Goal: Task Accomplishment & Management: Complete application form

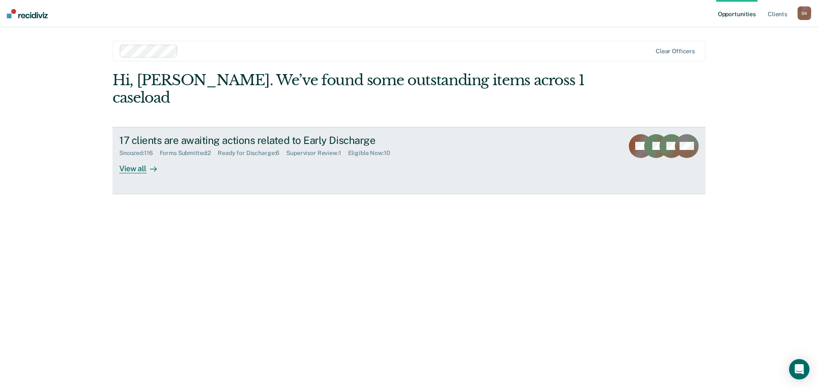
click at [134, 157] on div "View all" at bounding box center [143, 165] width 48 height 17
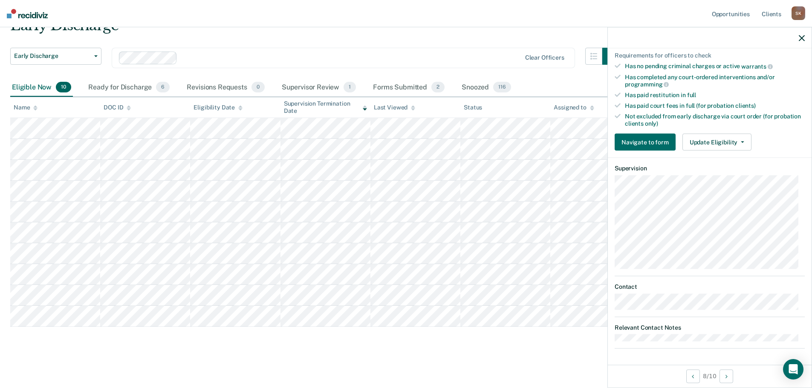
scroll to position [160, 0]
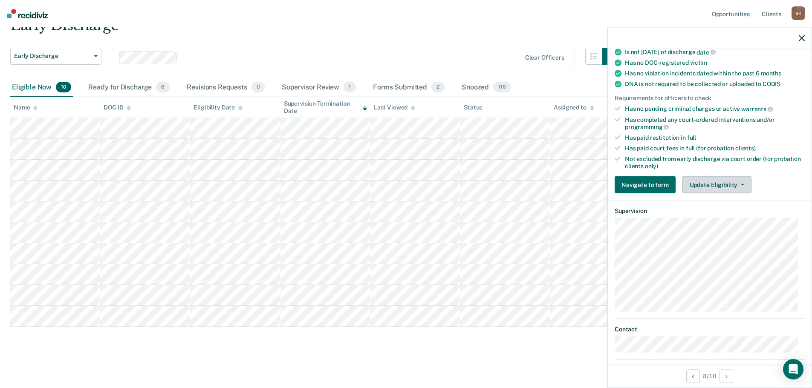
click at [717, 185] on button "Update Eligibility" at bounding box center [716, 184] width 69 height 17
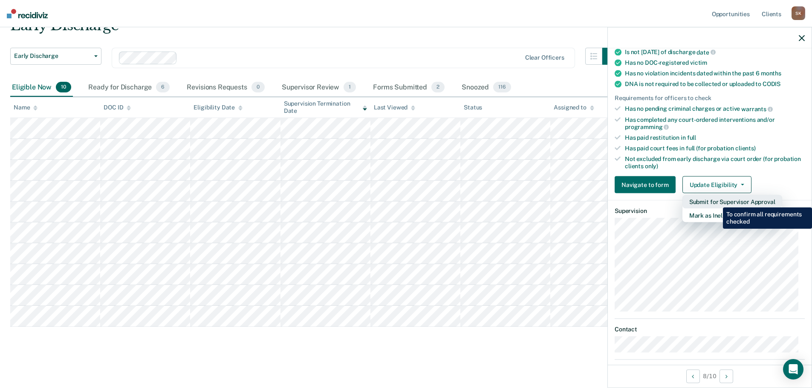
click at [717, 201] on button "Submit for Supervisor Approval" at bounding box center [732, 202] width 100 height 14
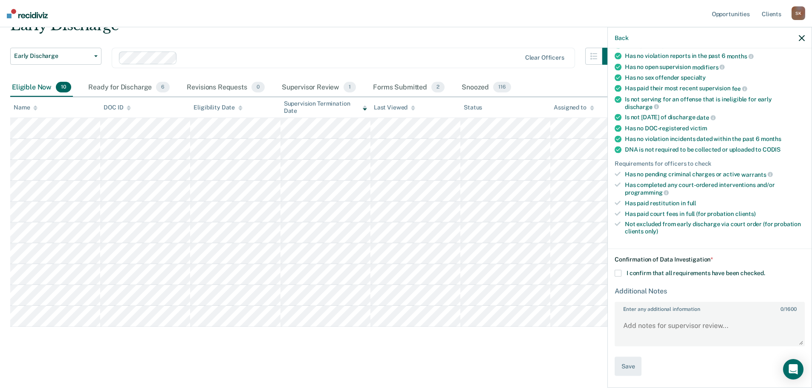
scroll to position [94, 0]
click at [610, 269] on div "KB Early Discharge Eligible Now Requirements validated by data from ICON Is on …" at bounding box center [710, 218] width 204 height 338
click at [617, 272] on span at bounding box center [618, 274] width 7 height 7
click at [765, 271] on input "I confirm that all requirements have been checked." at bounding box center [765, 271] width 0 height 0
click at [633, 370] on button "Save" at bounding box center [628, 367] width 27 height 19
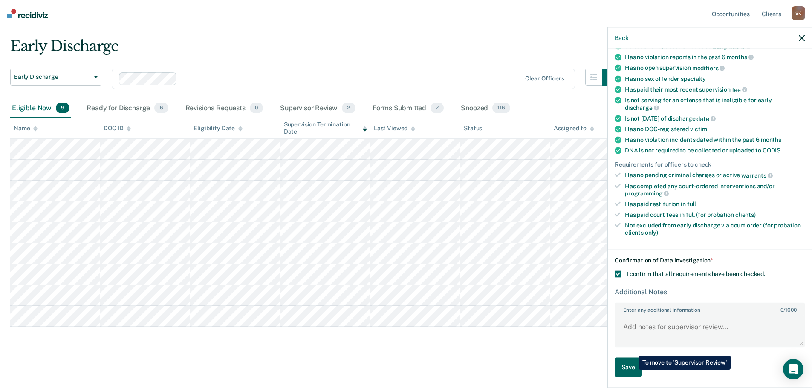
scroll to position [21, 0]
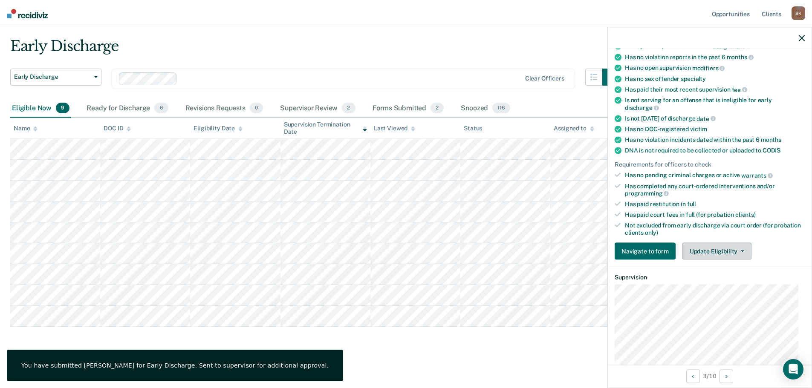
click at [708, 251] on button "Update Eligibility" at bounding box center [716, 251] width 69 height 17
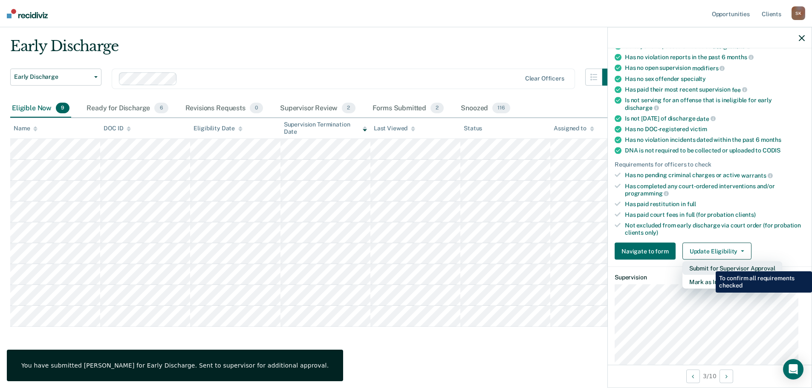
click at [709, 265] on button "Submit for Supervisor Approval" at bounding box center [732, 269] width 100 height 14
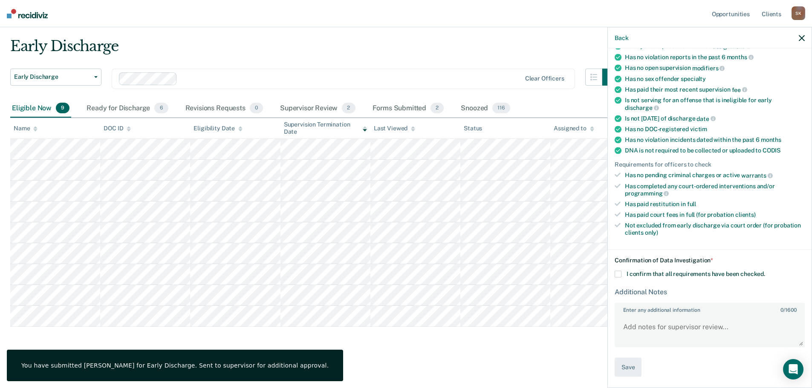
click at [627, 277] on div "Confirmation of Data Investigation * I confirm that all requirements have been …" at bounding box center [710, 317] width 190 height 120
click at [624, 275] on label "I confirm that all requirements have been checked." at bounding box center [710, 274] width 190 height 7
click at [765, 271] on input "I confirm that all requirements have been checked." at bounding box center [765, 271] width 0 height 0
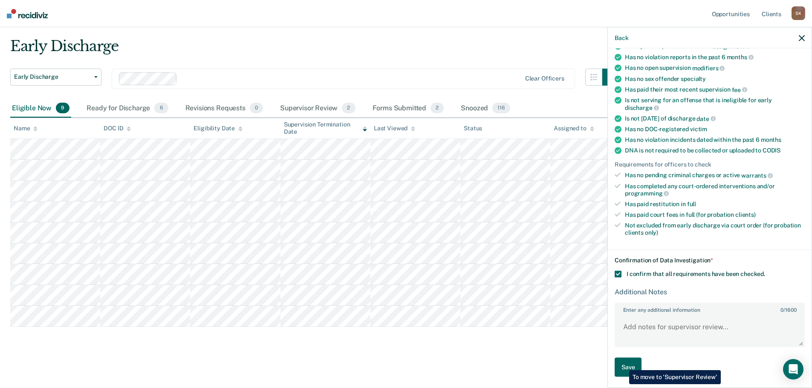
click at [623, 365] on button "Save" at bounding box center [628, 367] width 27 height 19
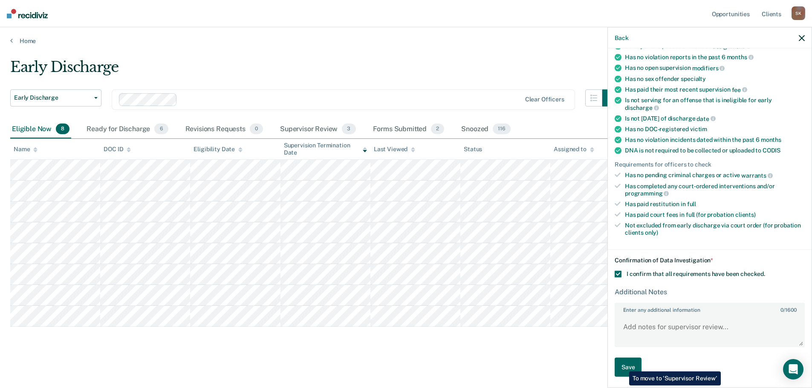
scroll to position [0, 0]
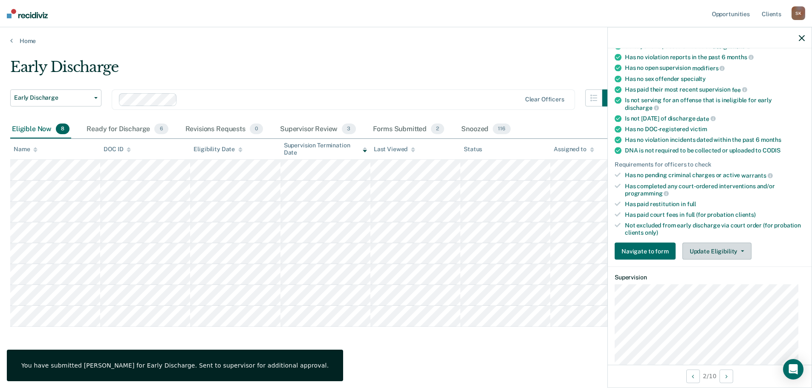
click at [721, 250] on button "Update Eligibility" at bounding box center [716, 251] width 69 height 17
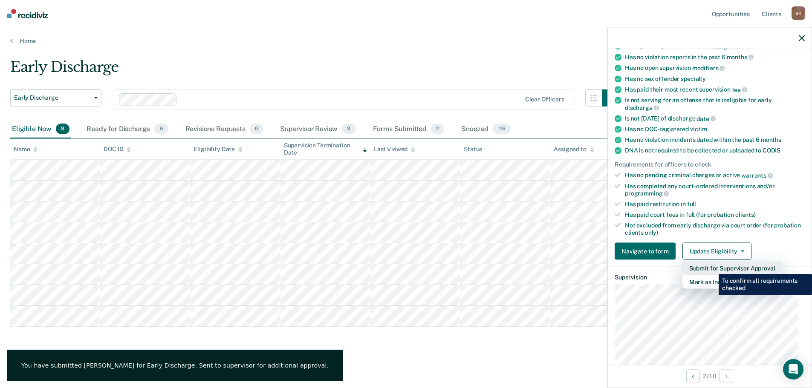
click at [712, 268] on button "Submit for Supervisor Approval" at bounding box center [732, 269] width 100 height 14
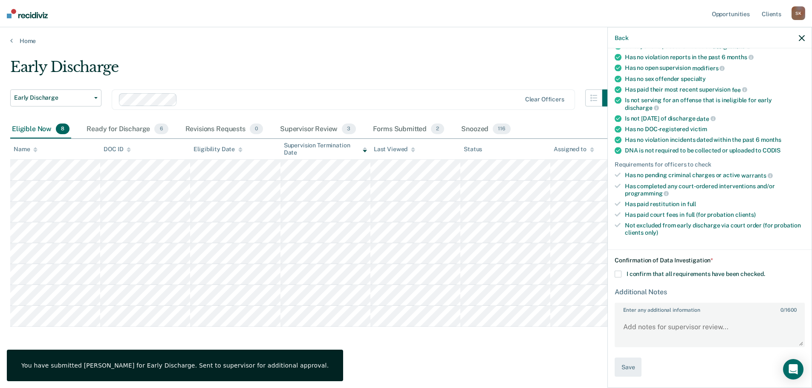
click at [658, 274] on span "I confirm that all requirements have been checked." at bounding box center [696, 274] width 139 height 7
click at [765, 271] on input "I confirm that all requirements have been checked." at bounding box center [765, 271] width 0 height 0
click at [633, 359] on button "Save" at bounding box center [628, 367] width 27 height 19
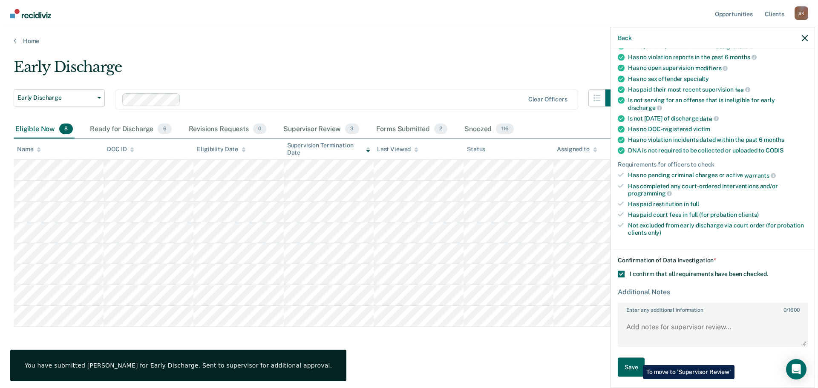
scroll to position [0, 0]
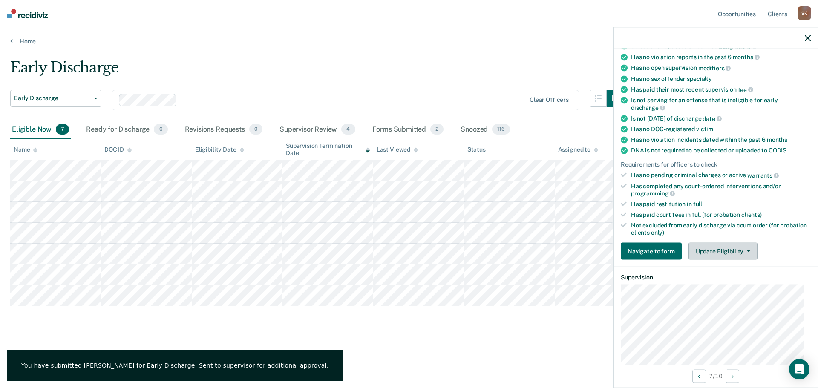
click at [716, 246] on button "Update Eligibility" at bounding box center [723, 251] width 69 height 17
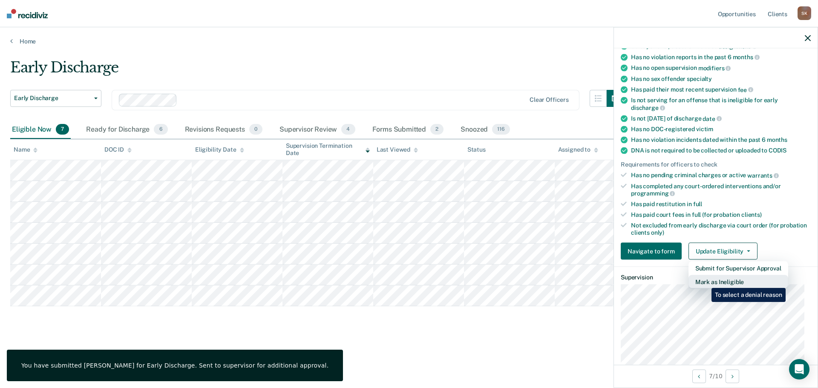
click at [705, 282] on button "Mark as Ineligible" at bounding box center [739, 282] width 100 height 14
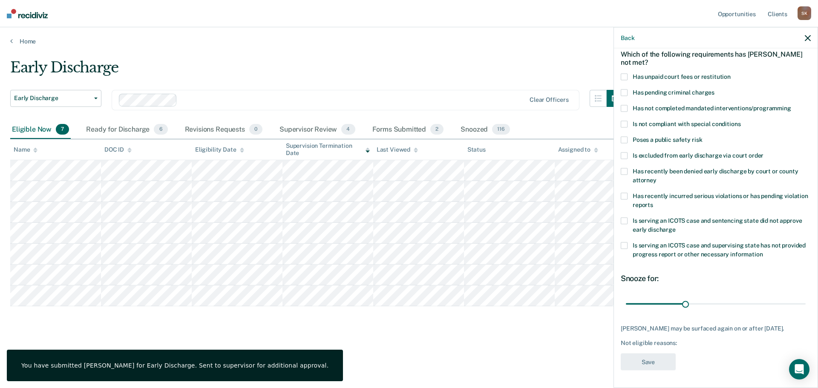
scroll to position [46, 0]
click at [628, 105] on label "Has not completed mandated interventions/programming" at bounding box center [716, 109] width 190 height 9
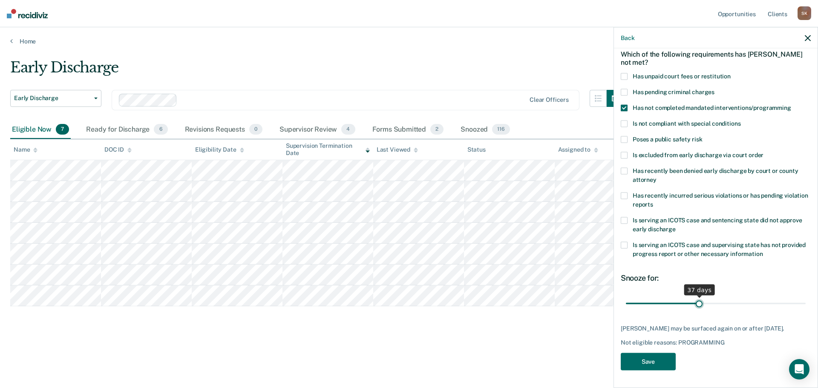
drag, startPoint x: 682, startPoint y: 298, endPoint x: 697, endPoint y: 298, distance: 15.3
type input "37"
click at [697, 298] on input "range" at bounding box center [716, 303] width 180 height 15
click at [639, 358] on button "Save" at bounding box center [648, 361] width 55 height 17
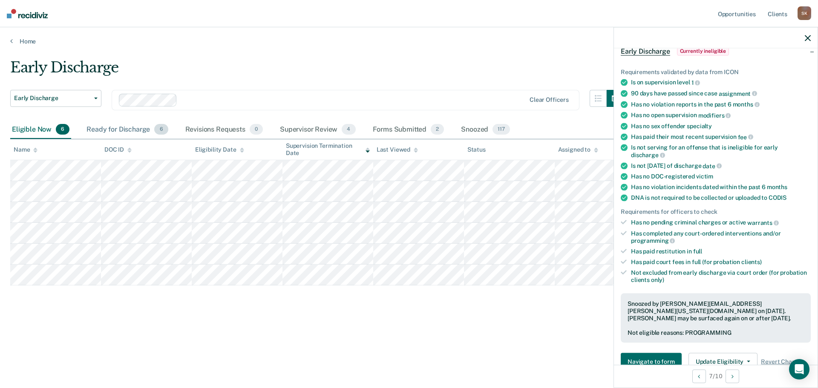
click at [135, 125] on div "Ready for Discharge 6" at bounding box center [127, 130] width 85 height 19
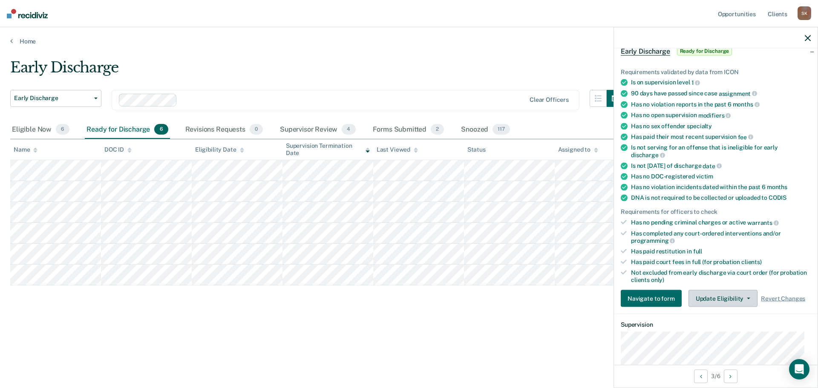
click at [692, 295] on button "Update Eligibility" at bounding box center [723, 298] width 69 height 17
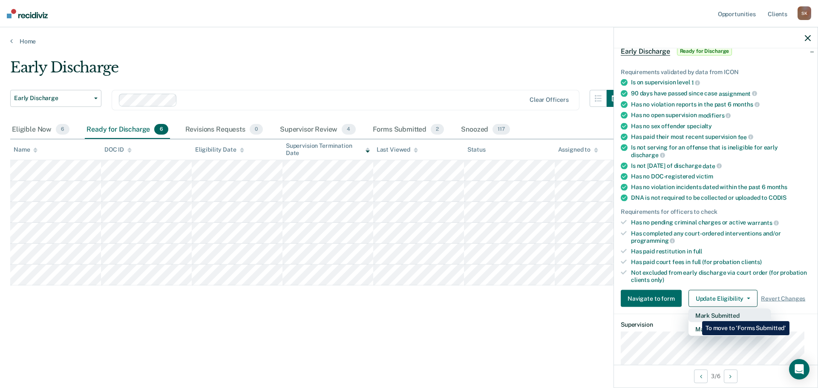
click at [696, 315] on button "Mark Submitted" at bounding box center [730, 316] width 82 height 14
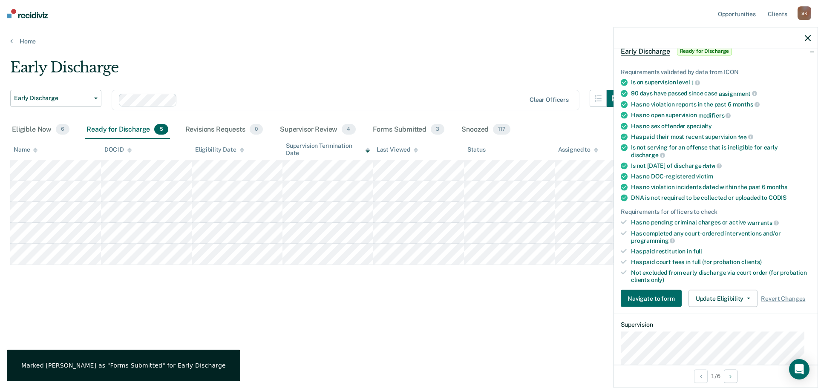
click at [713, 307] on div "Requirements validated by data from ICON Is on supervision level 1 90 days have…" at bounding box center [716, 185] width 204 height 260
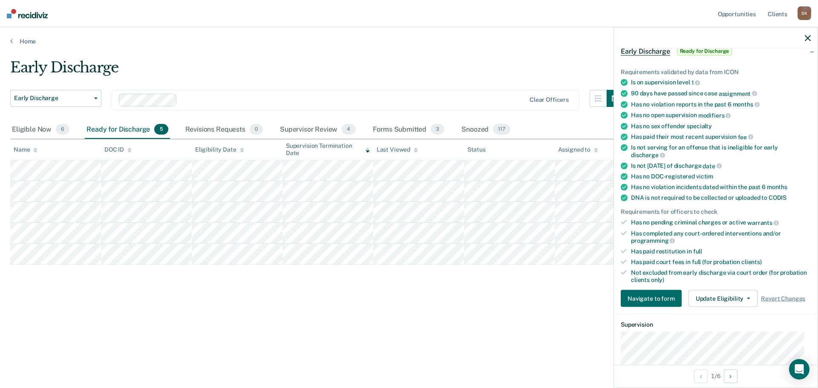
click at [714, 306] on div "Requirements validated by data from ICON Is on supervision level 1 90 days have…" at bounding box center [716, 185] width 204 height 260
click at [714, 305] on button "Update Eligibility" at bounding box center [723, 298] width 69 height 17
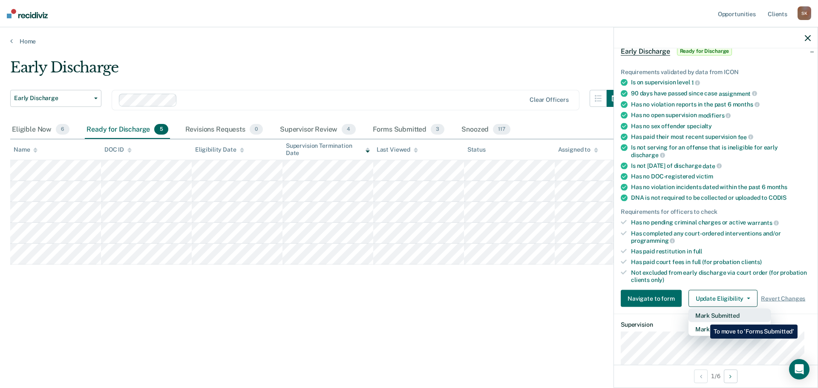
click at [704, 318] on button "Mark Submitted" at bounding box center [730, 316] width 82 height 14
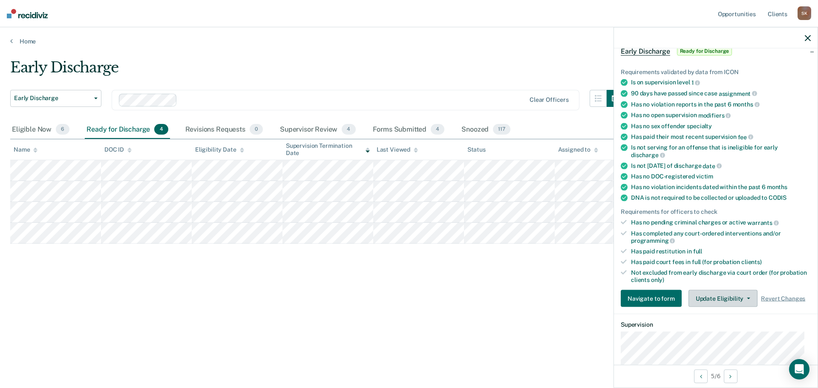
click at [724, 295] on button "Update Eligibility" at bounding box center [723, 298] width 69 height 17
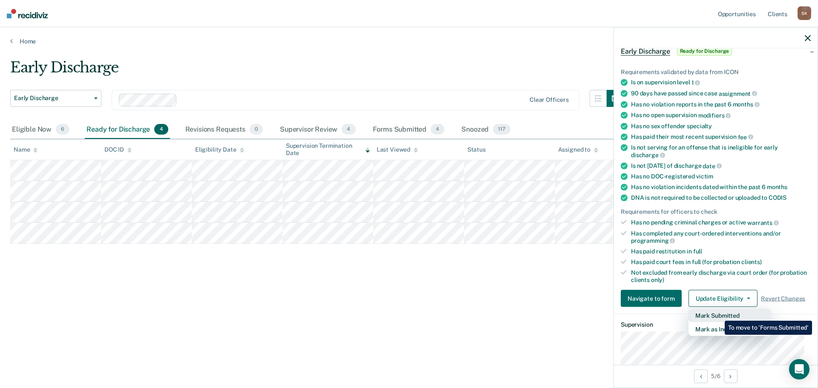
click at [718, 315] on button "Mark Submitted" at bounding box center [730, 316] width 82 height 14
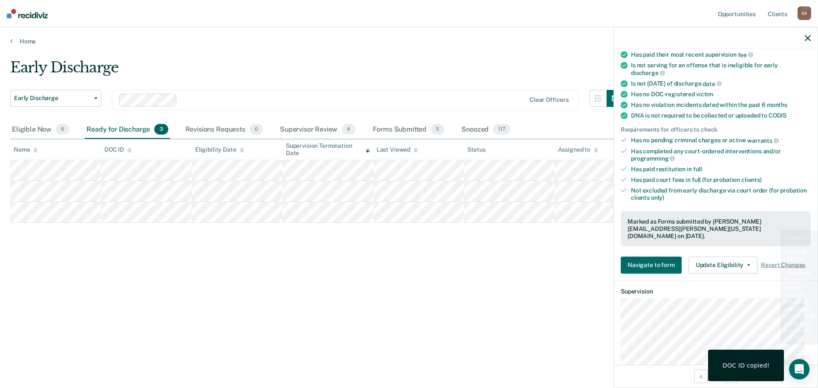
scroll to position [217, 0]
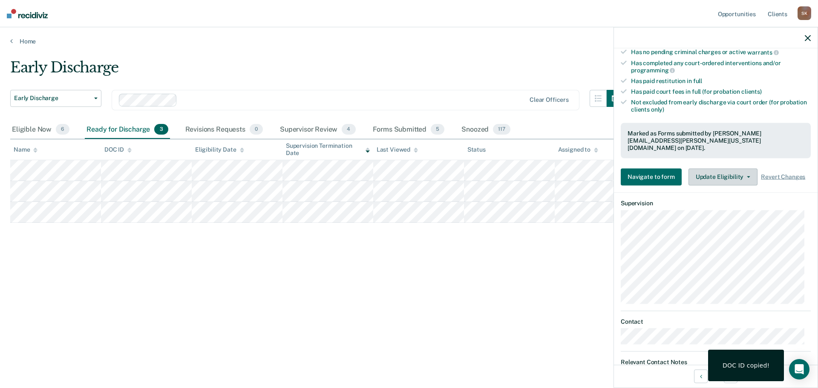
click at [736, 174] on button "Update Eligibility" at bounding box center [723, 176] width 69 height 17
click at [478, 273] on div "Early Discharge Early Discharge Early Discharge Clear officers Eligible Now 6 R…" at bounding box center [409, 192] width 798 height 266
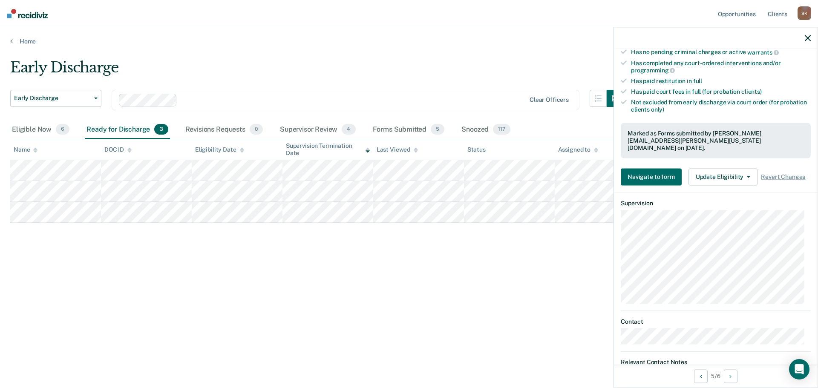
scroll to position [224, 0]
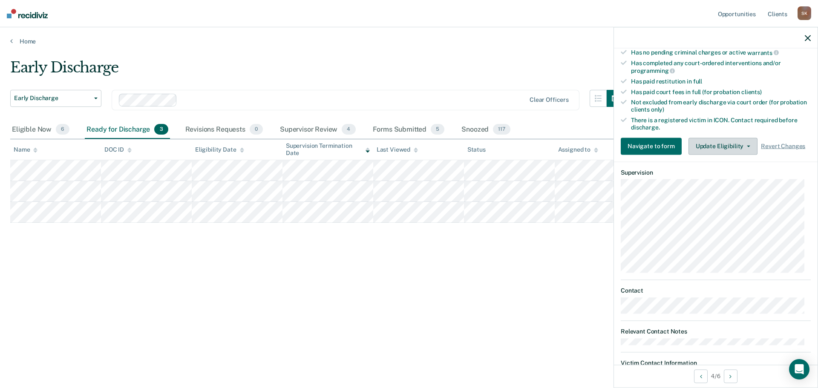
click at [720, 147] on button "Update Eligibility" at bounding box center [723, 146] width 69 height 17
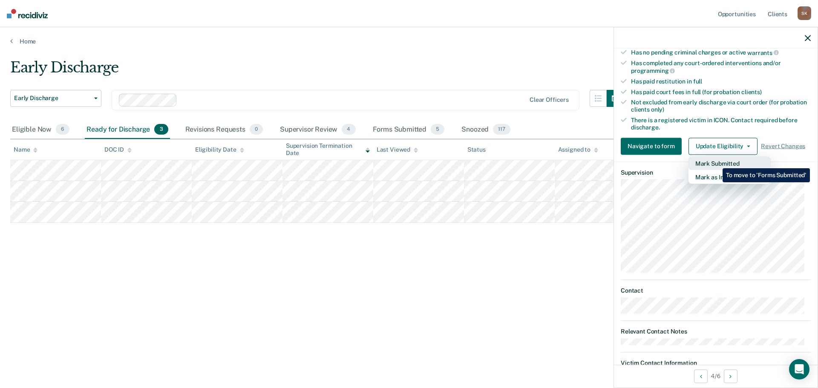
click at [717, 162] on button "Mark Submitted" at bounding box center [730, 163] width 82 height 14
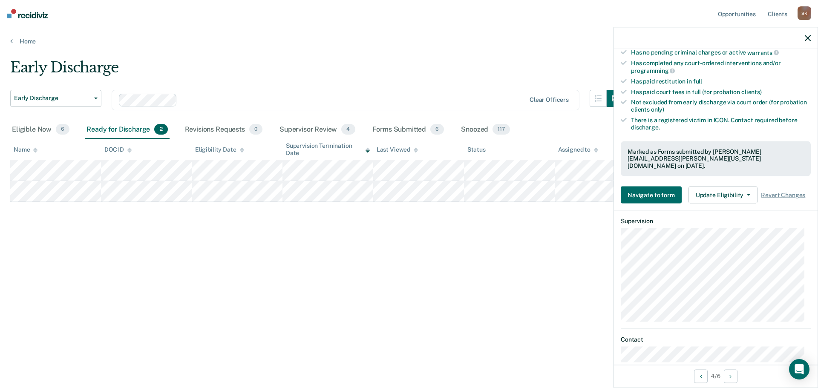
scroll to position [203, 0]
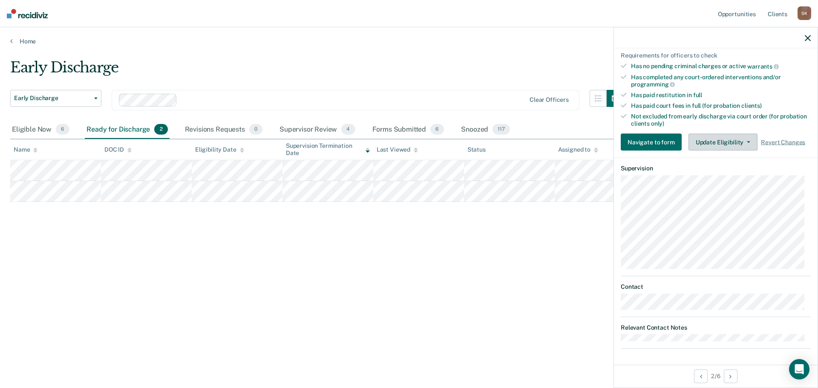
click at [723, 143] on button "Update Eligibility" at bounding box center [723, 142] width 69 height 17
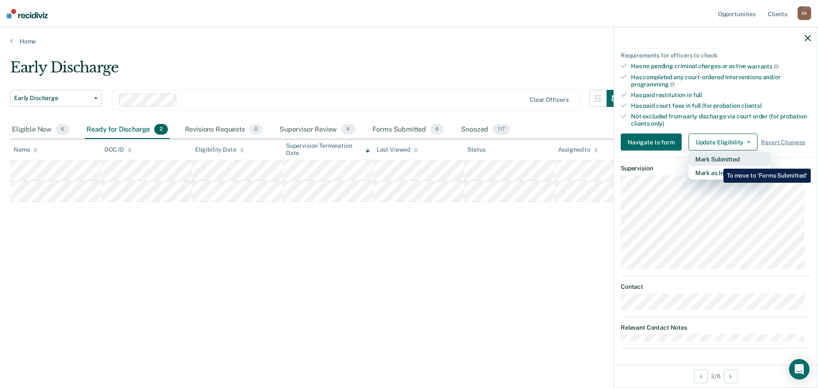
click at [717, 162] on button "Mark Submitted" at bounding box center [730, 160] width 82 height 14
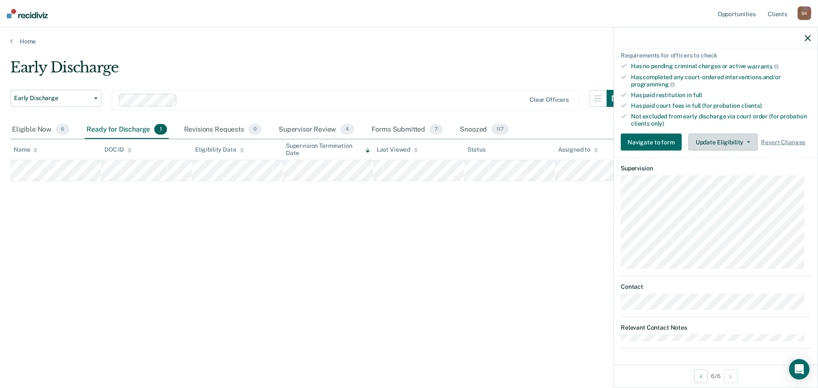
click at [713, 145] on button "Update Eligibility" at bounding box center [723, 142] width 69 height 17
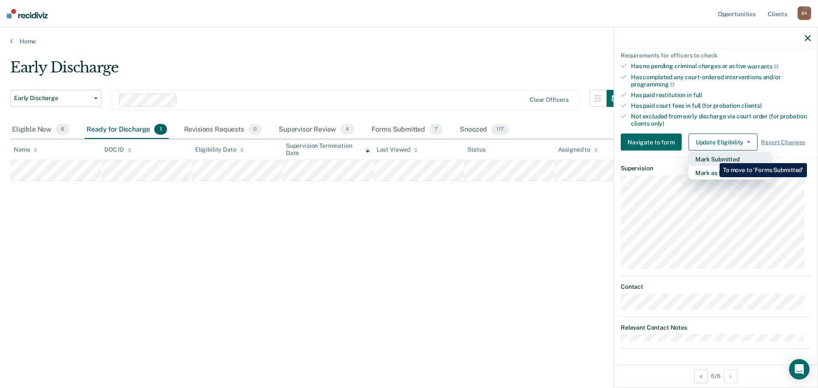
click at [714, 157] on button "Mark Submitted" at bounding box center [730, 160] width 82 height 14
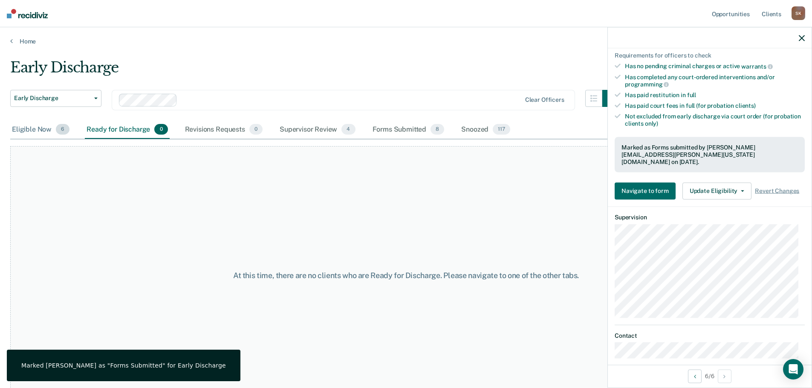
click at [11, 128] on div "Eligible Now 6" at bounding box center [40, 130] width 61 height 19
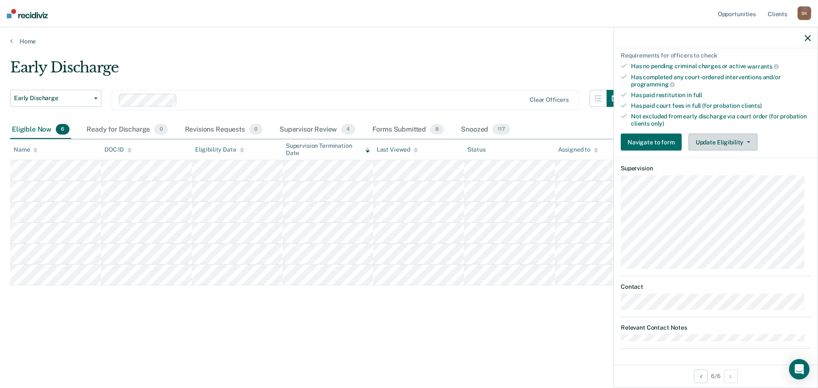
click at [704, 145] on button "Update Eligibility" at bounding box center [723, 142] width 69 height 17
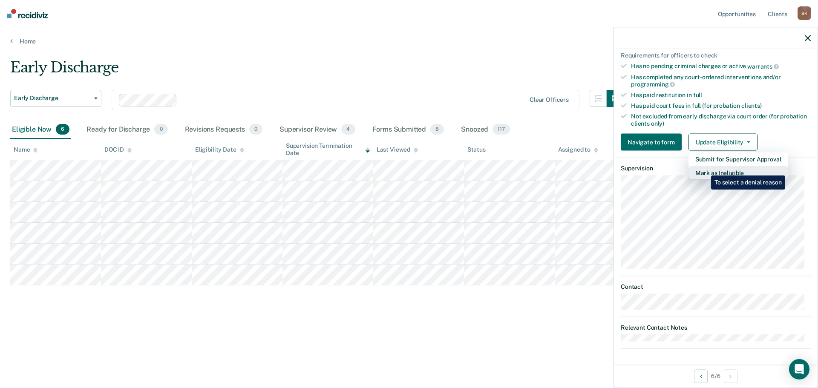
click at [705, 169] on button "Mark as Ineligible" at bounding box center [739, 173] width 100 height 14
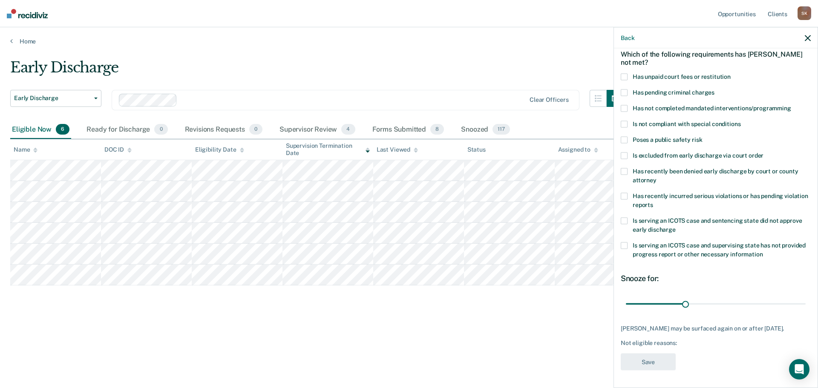
scroll to position [46, 0]
click at [651, 104] on span "Has not completed mandated interventions/programming" at bounding box center [712, 107] width 159 height 7
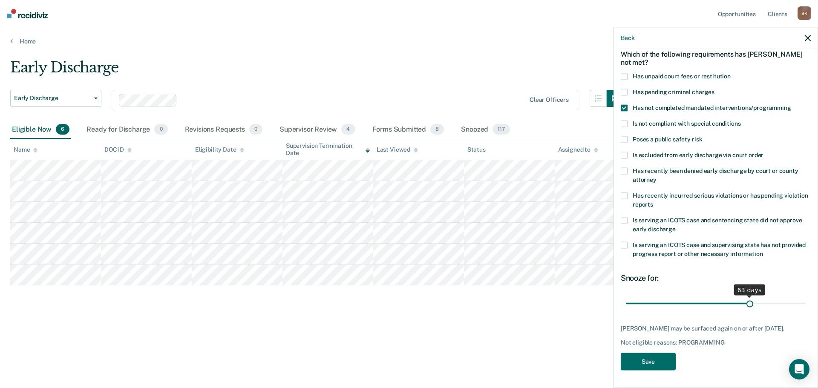
drag, startPoint x: 685, startPoint y: 295, endPoint x: 746, endPoint y: 296, distance: 61.0
type input "63"
click at [746, 296] on input "range" at bounding box center [716, 303] width 180 height 15
click at [654, 361] on button "Save" at bounding box center [648, 361] width 55 height 17
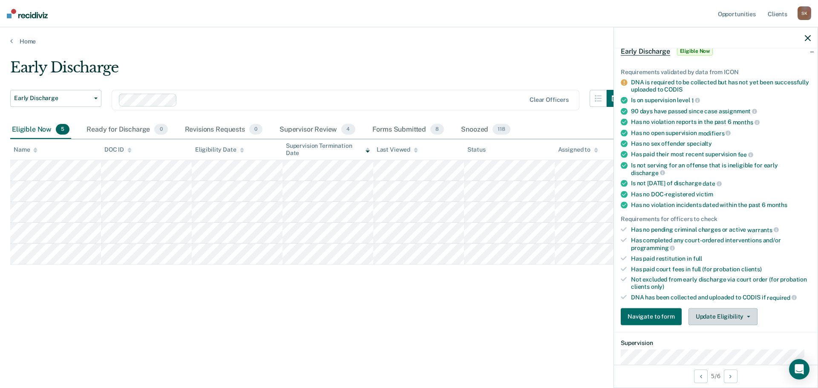
click at [701, 311] on button "Update Eligibility" at bounding box center [723, 316] width 69 height 17
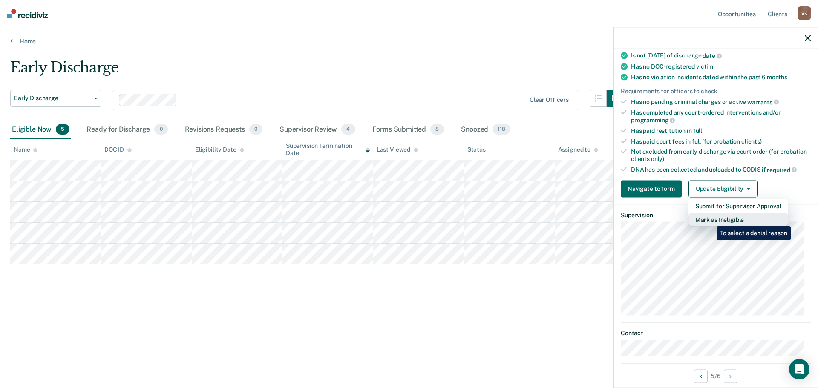
click at [711, 220] on button "Mark as Ineligible" at bounding box center [739, 220] width 100 height 14
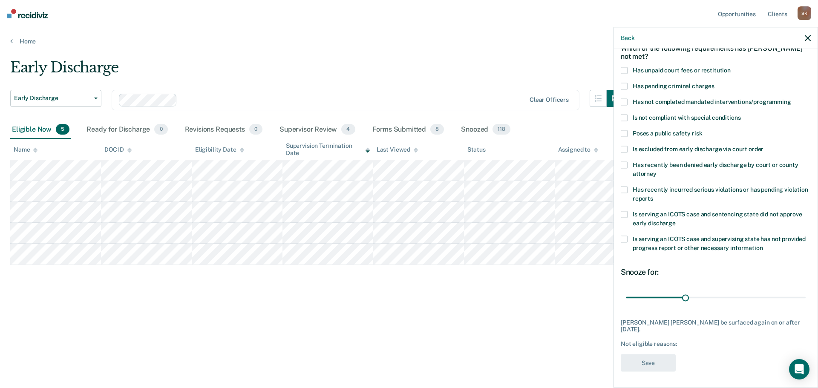
click at [623, 72] on span at bounding box center [624, 70] width 7 height 7
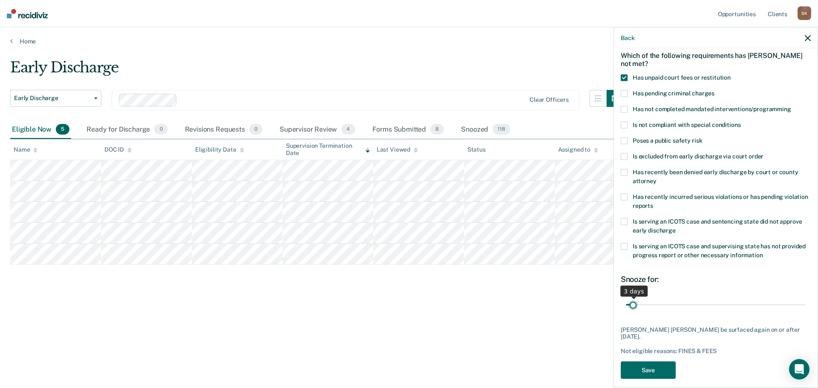
drag, startPoint x: 687, startPoint y: 297, endPoint x: 633, endPoint y: 299, distance: 53.7
click at [633, 299] on input "range" at bounding box center [716, 305] width 180 height 15
type input "2"
click at [631, 304] on input "range" at bounding box center [716, 305] width 180 height 15
click at [634, 361] on button "Save" at bounding box center [648, 369] width 55 height 17
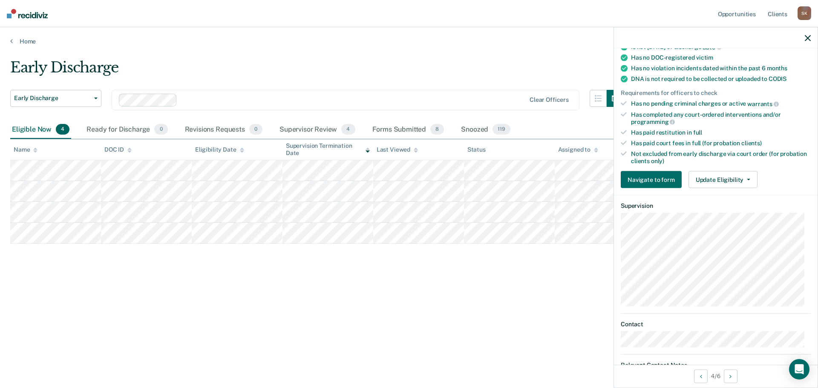
scroll to position [171, 0]
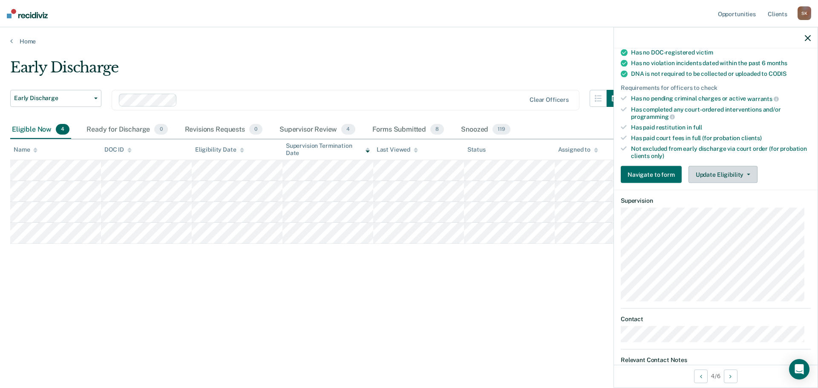
click at [723, 181] on button "Update Eligibility" at bounding box center [723, 174] width 69 height 17
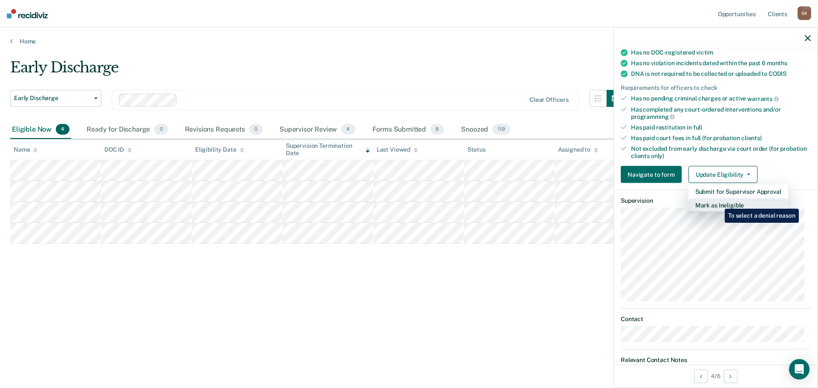
click at [719, 202] on button "Mark as Ineligible" at bounding box center [739, 206] width 100 height 14
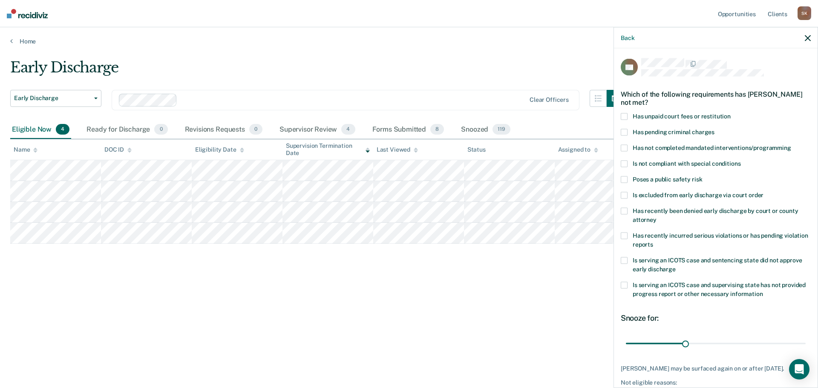
scroll to position [0, 0]
click at [625, 237] on span at bounding box center [624, 236] width 7 height 7
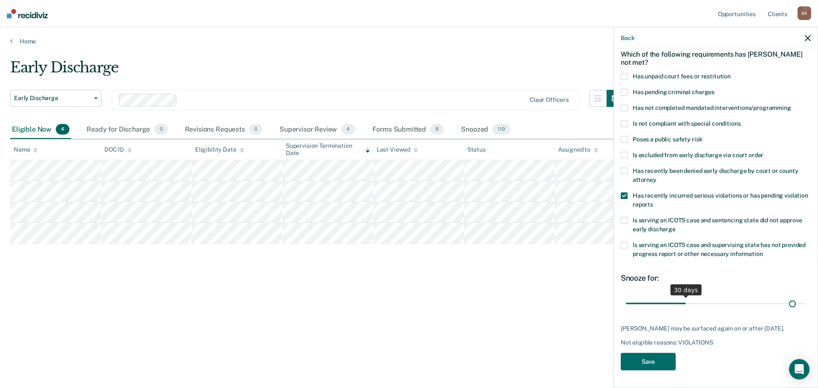
scroll to position [39, 0]
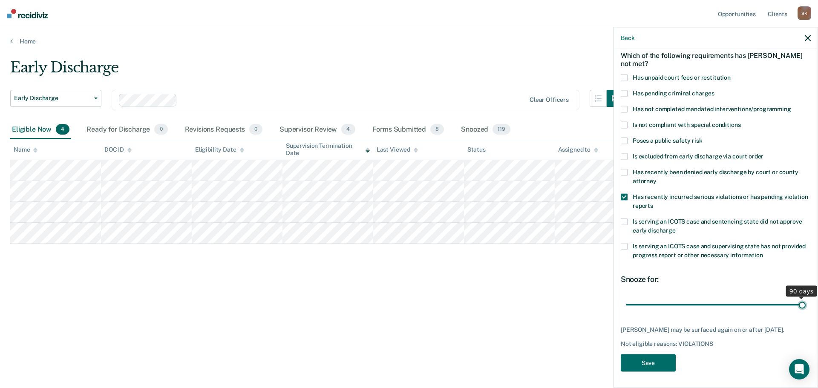
drag, startPoint x: 683, startPoint y: 296, endPoint x: 835, endPoint y: 298, distance: 151.8
type input "90"
click at [806, 298] on input "range" at bounding box center [716, 305] width 180 height 15
click at [647, 362] on button "Save" at bounding box center [648, 363] width 55 height 17
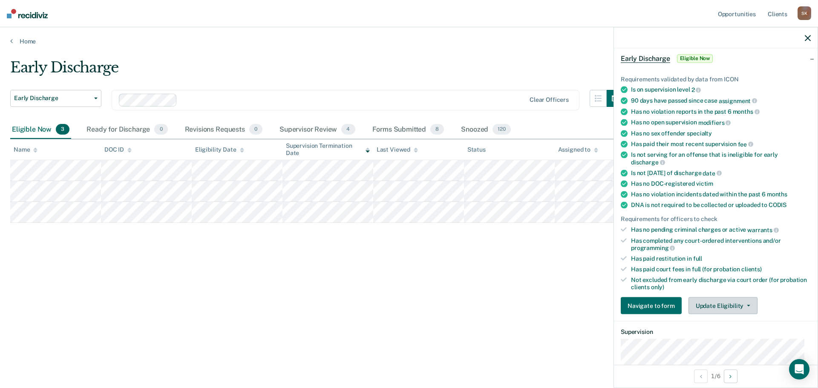
click at [705, 306] on button "Update Eligibility" at bounding box center [723, 306] width 69 height 17
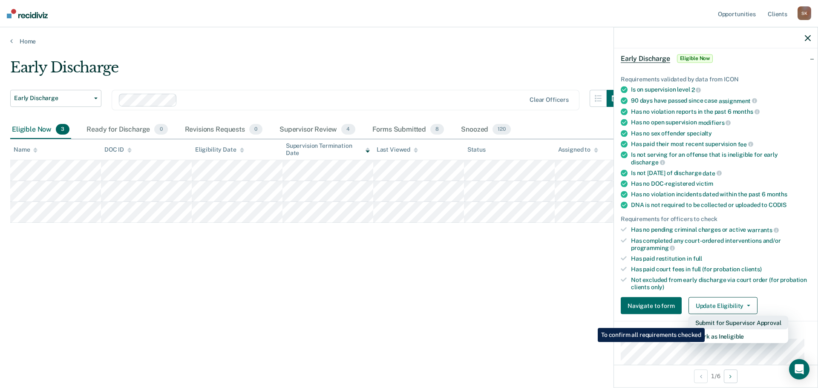
click at [706, 322] on button "Submit for Supervisor Approval" at bounding box center [739, 323] width 100 height 14
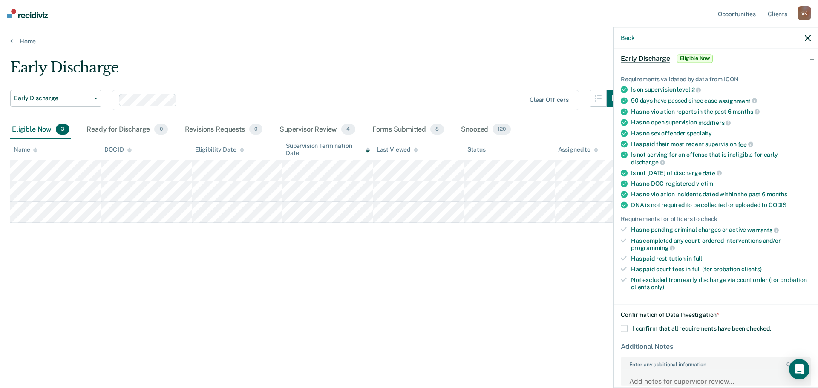
click at [629, 330] on label "I confirm that all requirements have been checked." at bounding box center [716, 329] width 190 height 7
click at [772, 326] on input "I confirm that all requirements have been checked." at bounding box center [772, 326] width 0 height 0
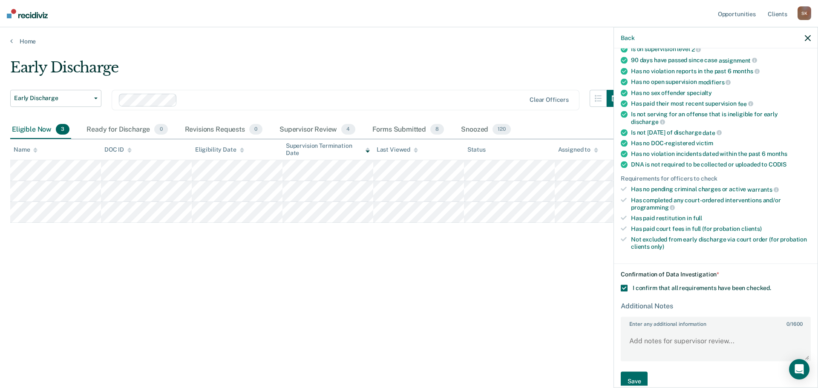
scroll to position [94, 0]
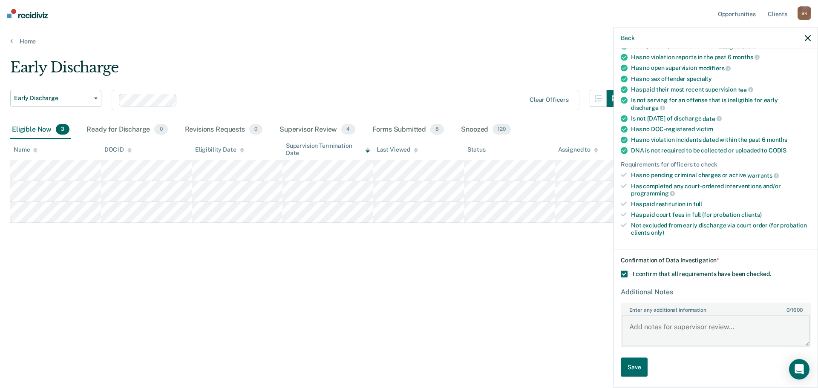
click at [705, 321] on textarea "Enter any additional information 0 / 1600" at bounding box center [716, 331] width 188 height 32
type textarea "Discharge Filed"
click at [645, 369] on button "Save" at bounding box center [634, 367] width 27 height 19
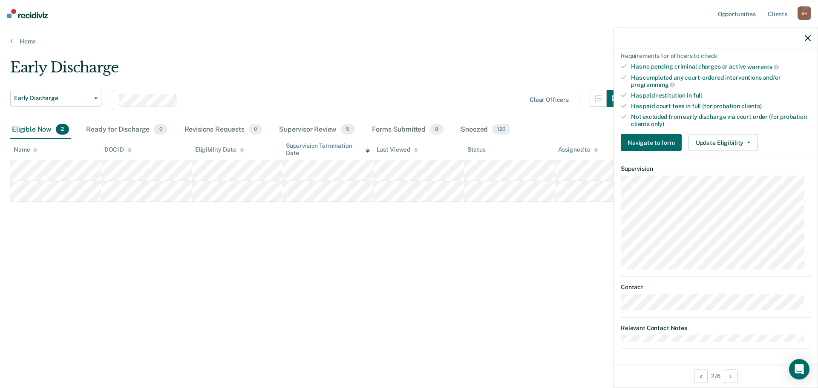
scroll to position [203, 0]
click at [712, 134] on button "Update Eligibility" at bounding box center [723, 142] width 69 height 17
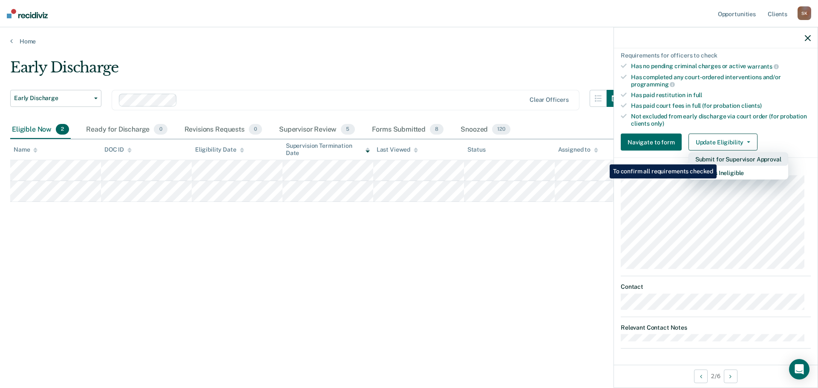
click at [718, 158] on button "Submit for Supervisor Approval" at bounding box center [739, 160] width 100 height 14
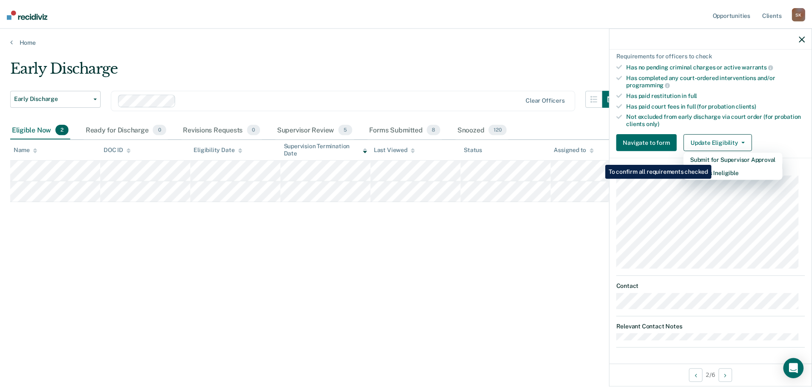
scroll to position [94, 0]
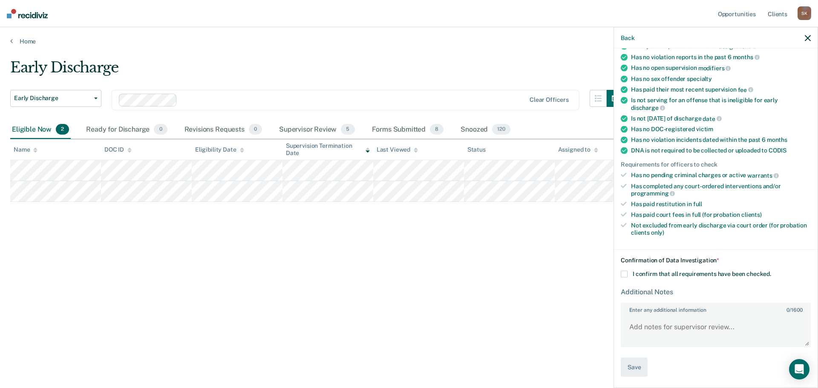
click at [625, 275] on span at bounding box center [624, 274] width 7 height 7
click at [772, 271] on input "I confirm that all requirements have been checked." at bounding box center [772, 271] width 0 height 0
click at [631, 366] on button "Save" at bounding box center [634, 367] width 27 height 19
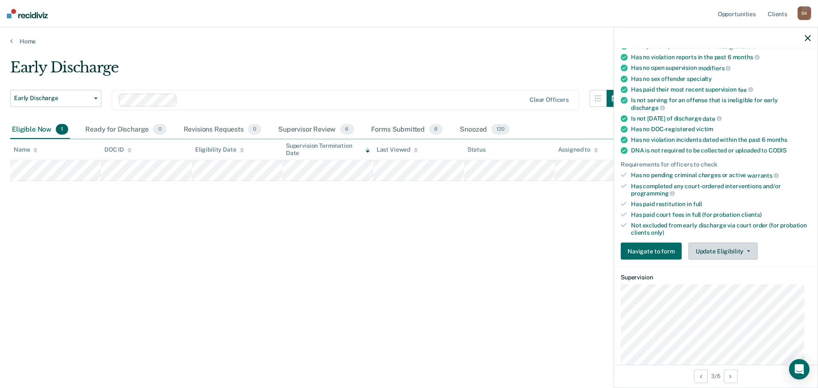
click at [727, 253] on button "Update Eligibility" at bounding box center [723, 251] width 69 height 17
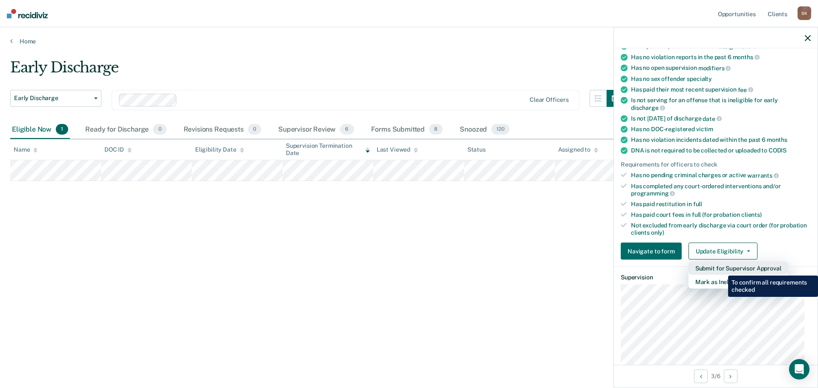
click at [722, 269] on button "Submit for Supervisor Approval" at bounding box center [739, 269] width 100 height 14
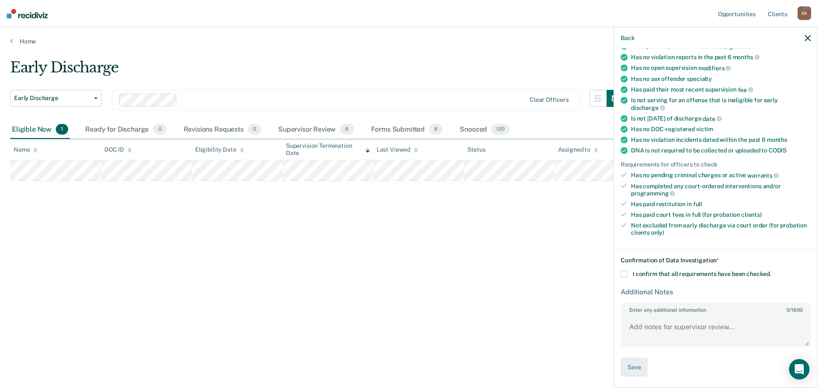
click at [627, 275] on span at bounding box center [624, 274] width 7 height 7
click at [772, 271] on input "I confirm that all requirements have been checked." at bounding box center [772, 271] width 0 height 0
click at [639, 361] on button "Save" at bounding box center [634, 367] width 27 height 19
